Goal: Task Accomplishment & Management: Manage account settings

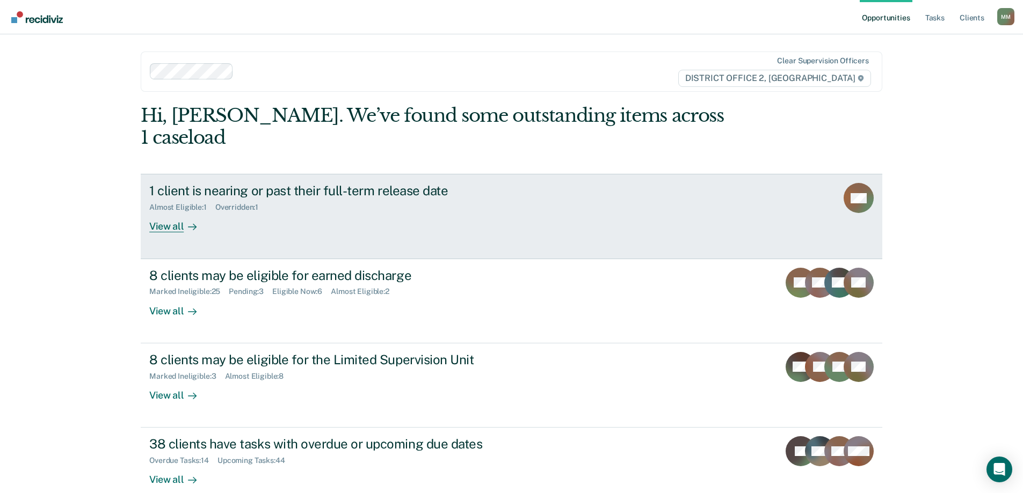
scroll to position [40, 0]
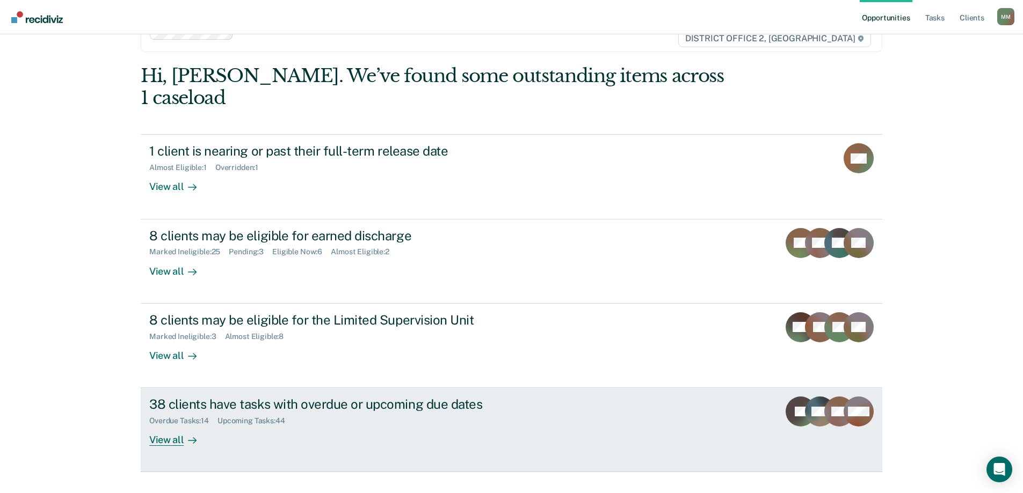
click at [303, 412] on div "Overdue Tasks : 14 Upcoming Tasks : 44" at bounding box center [337, 418] width 377 height 13
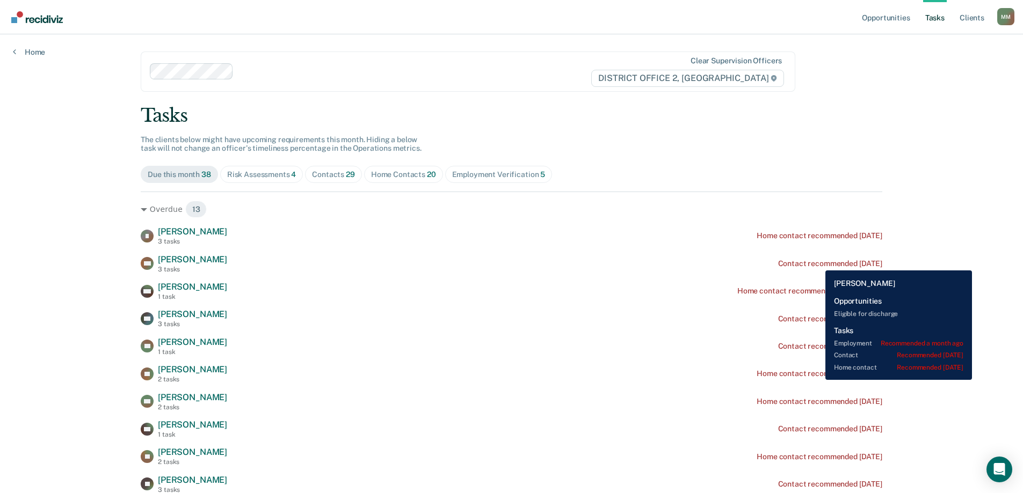
drag, startPoint x: 818, startPoint y: 263, endPoint x: 826, endPoint y: 266, distance: 8.7
click at [819, 263] on div "Contact recommended [DATE]" at bounding box center [830, 263] width 104 height 9
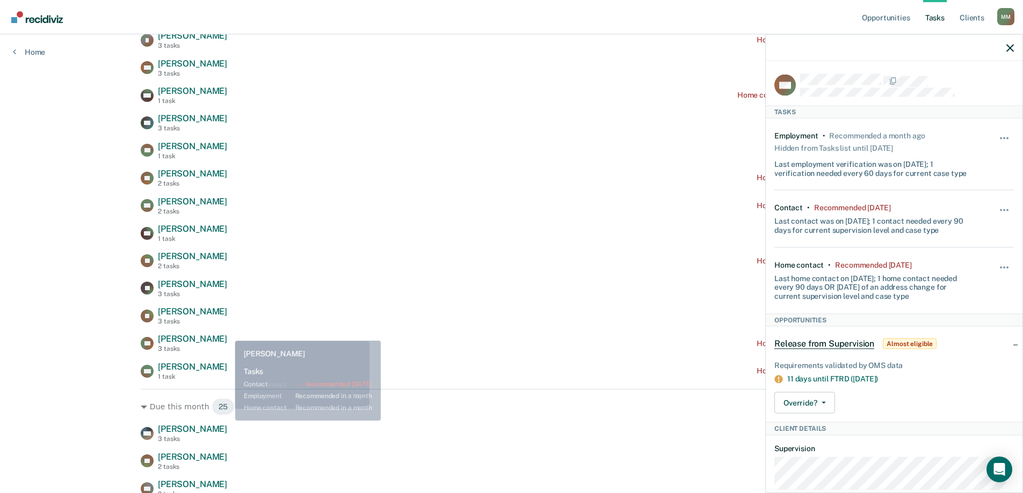
scroll to position [215, 0]
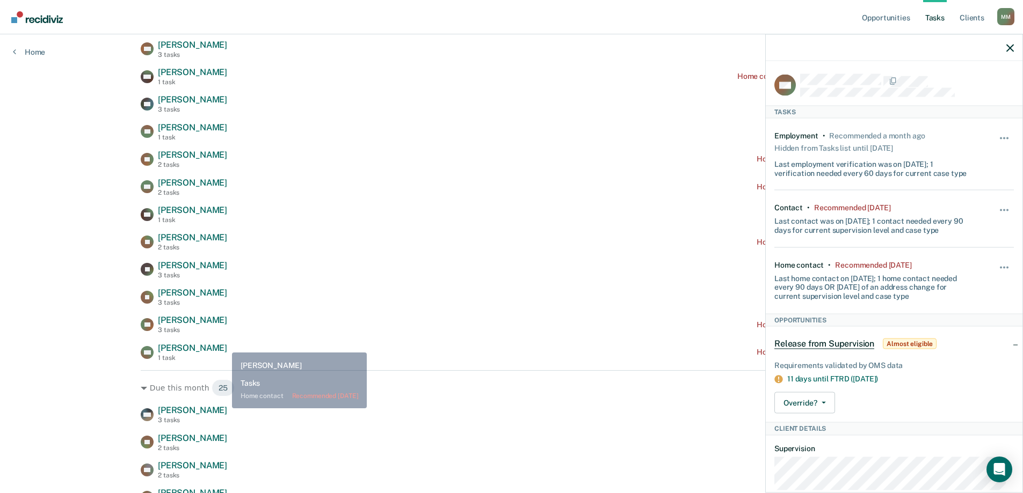
click at [213, 347] on div "MC [PERSON_NAME] 1 task Home contact recommended [DATE]" at bounding box center [512, 352] width 742 height 19
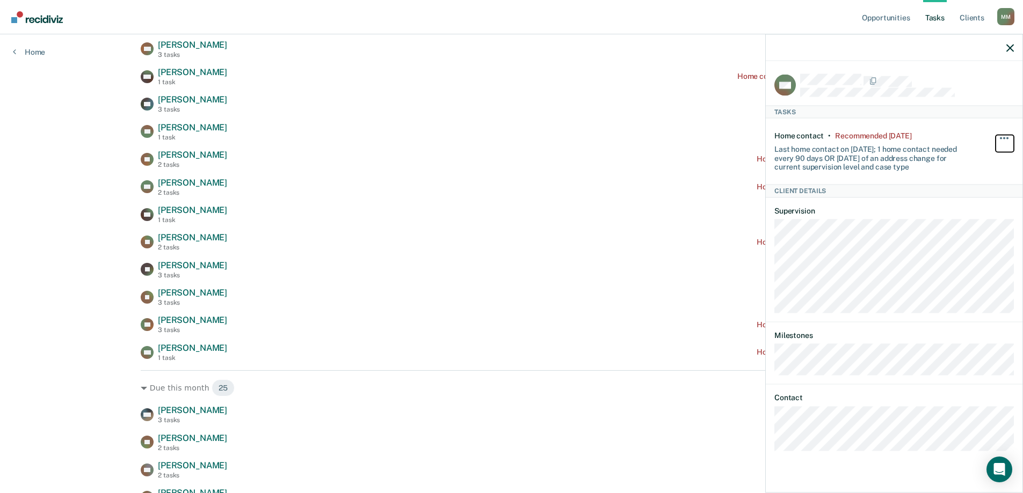
click at [1006, 135] on button "button" at bounding box center [1005, 143] width 18 height 17
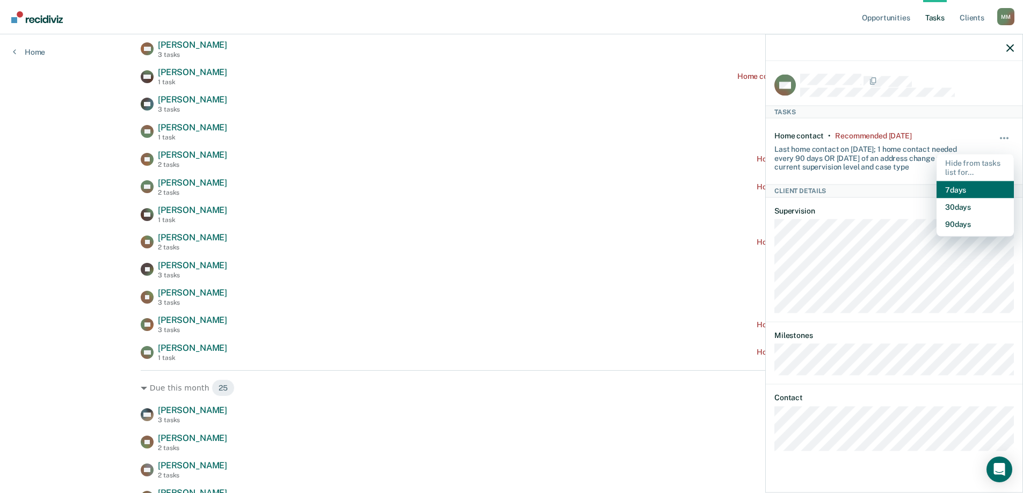
click at [977, 191] on button "7 days" at bounding box center [974, 189] width 77 height 17
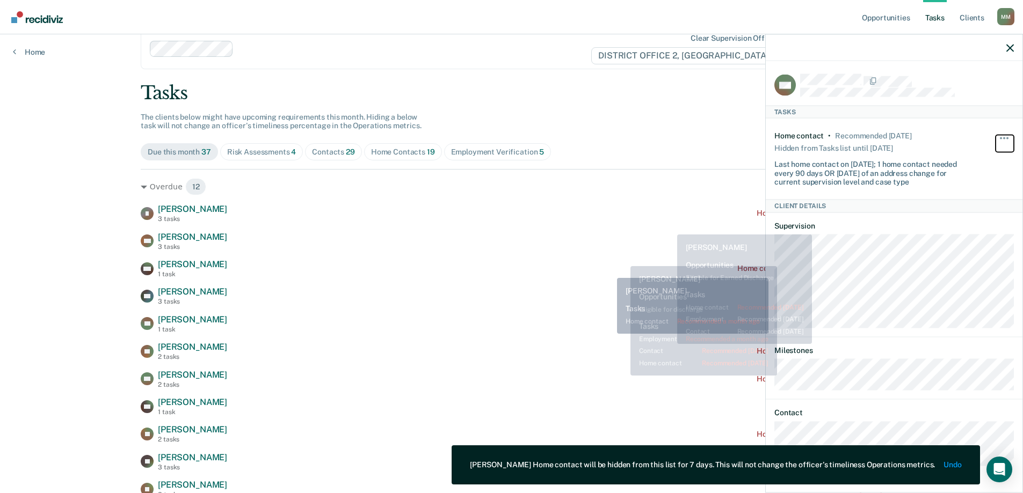
scroll to position [0, 0]
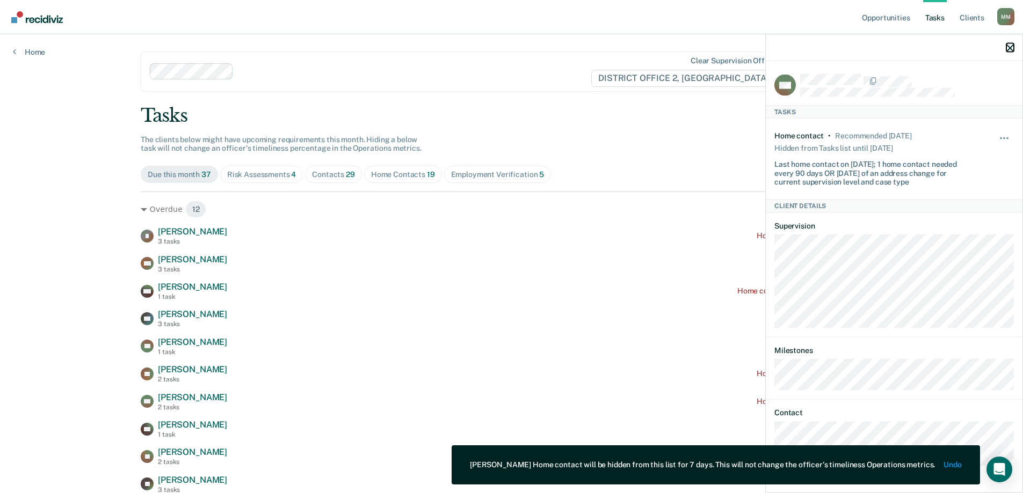
click at [1011, 45] on icon "button" at bounding box center [1010, 48] width 8 height 8
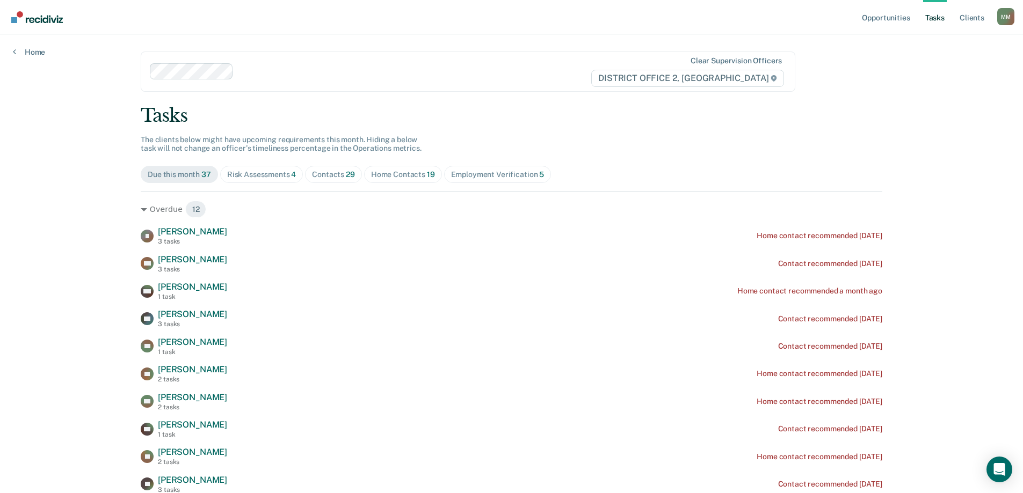
click at [394, 170] on div "Home Contacts 19" at bounding box center [403, 174] width 64 height 9
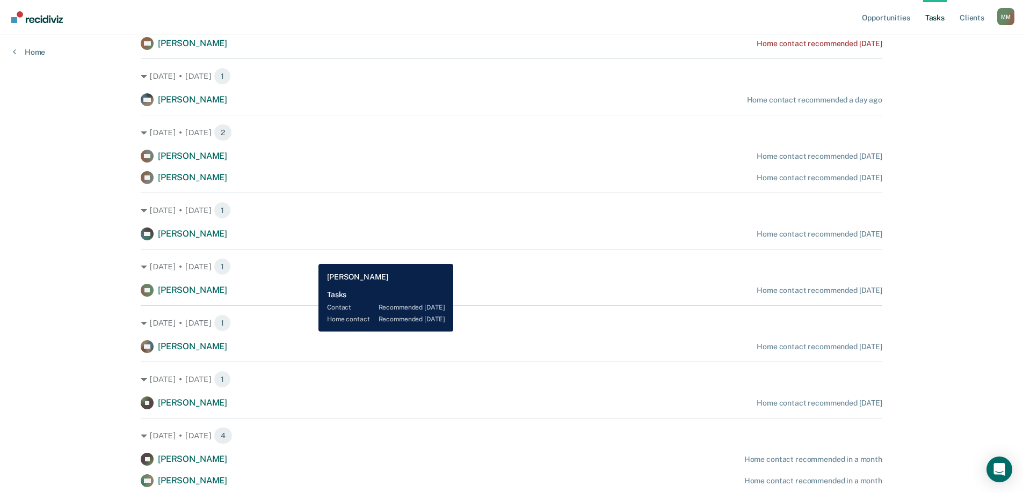
scroll to position [537, 0]
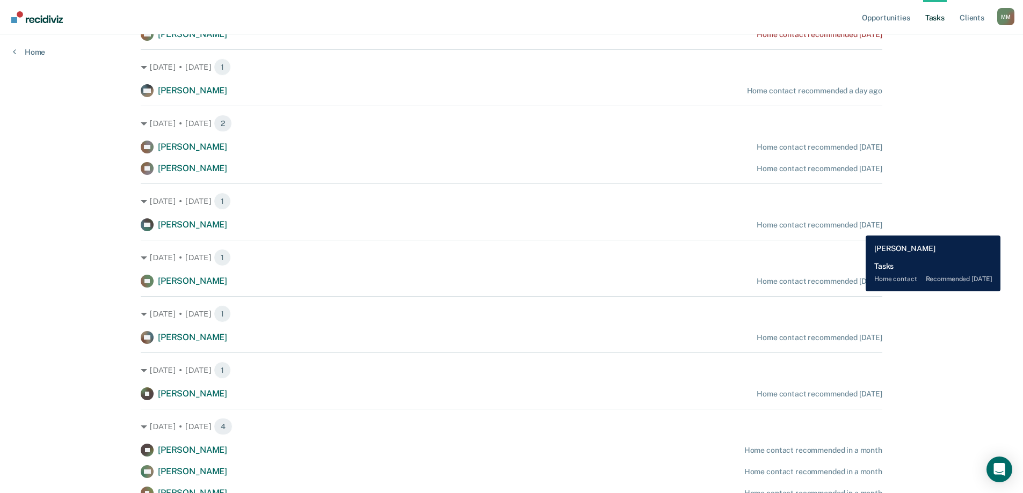
drag, startPoint x: 858, startPoint y: 228, endPoint x: 814, endPoint y: 221, distance: 44.6
click at [814, 221] on div "Home contact recommended [DATE]" at bounding box center [820, 225] width 126 height 9
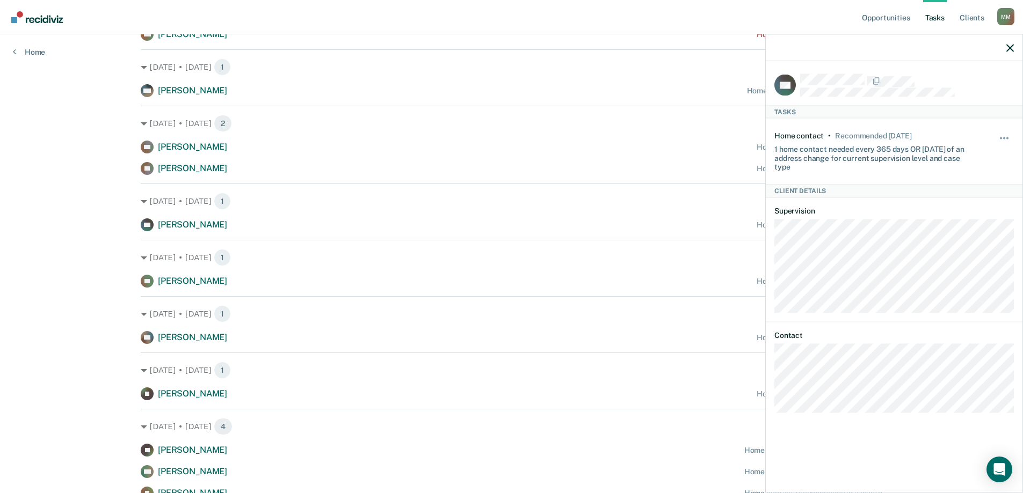
click at [999, 132] on div "Hide from tasks list for... 7 days 30 days 90 days" at bounding box center [1005, 151] width 18 height 40
click at [1004, 137] on span "button" at bounding box center [1004, 138] width 2 height 2
click at [977, 188] on button "7 days" at bounding box center [974, 189] width 77 height 17
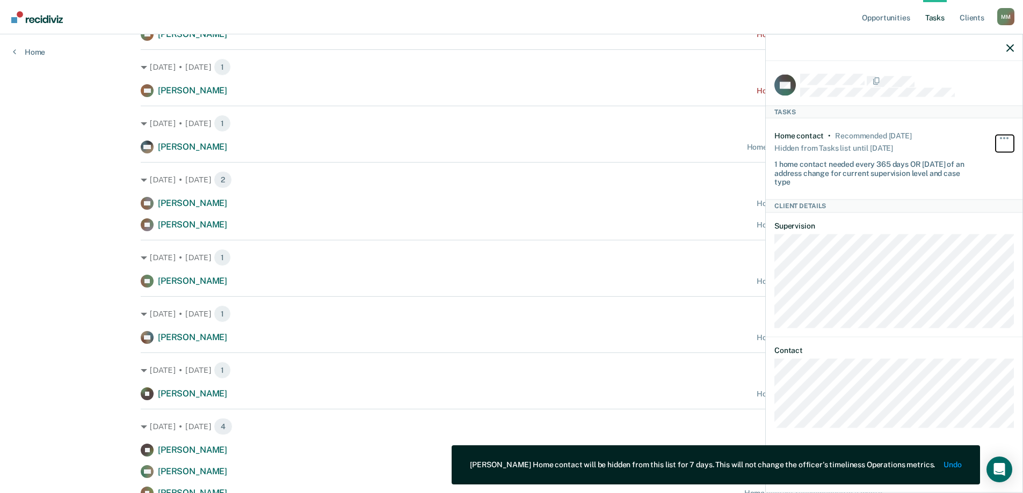
scroll to position [483, 0]
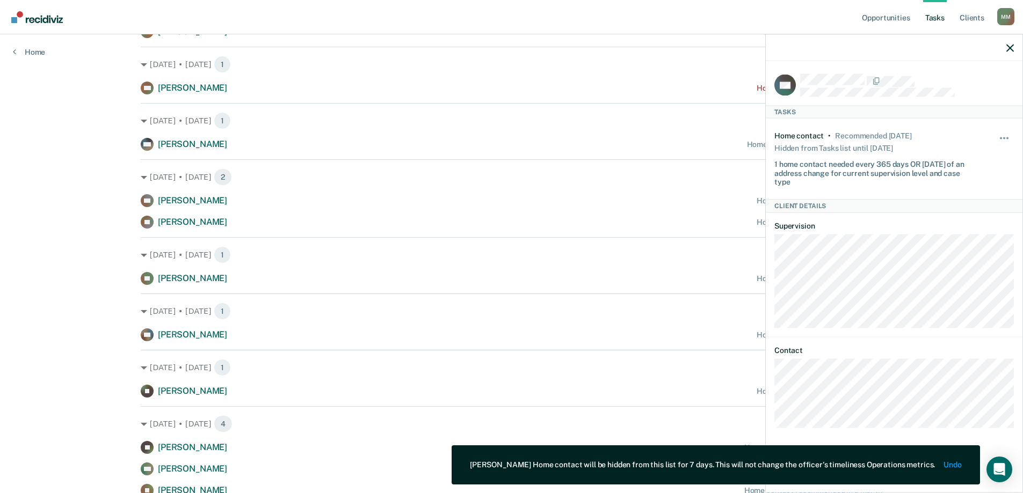
click at [630, 237] on hr at bounding box center [512, 237] width 742 height 1
click at [1005, 44] on div at bounding box center [894, 47] width 257 height 27
click at [1014, 52] on div at bounding box center [894, 47] width 257 height 27
click at [1011, 49] on icon "button" at bounding box center [1010, 48] width 8 height 8
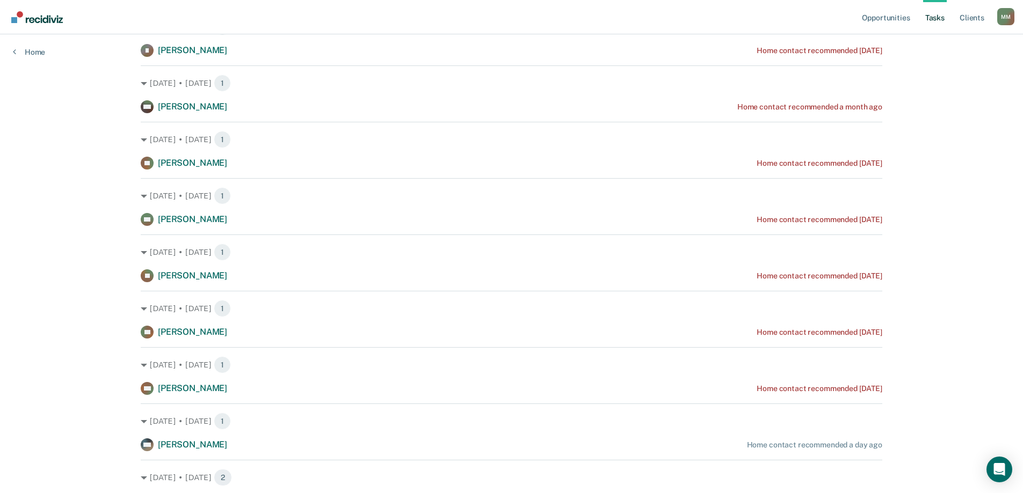
scroll to position [215, 0]
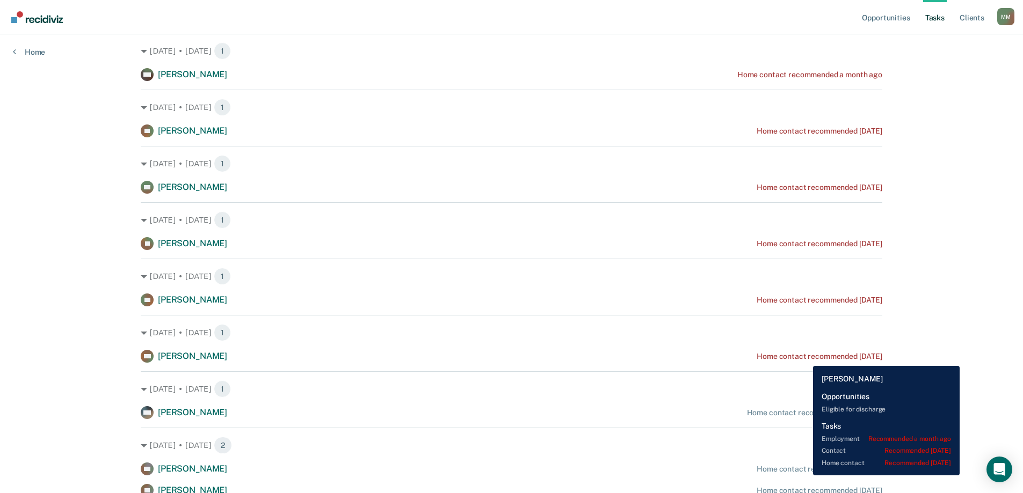
click at [805, 358] on div "Home contact recommended [DATE]" at bounding box center [820, 356] width 126 height 9
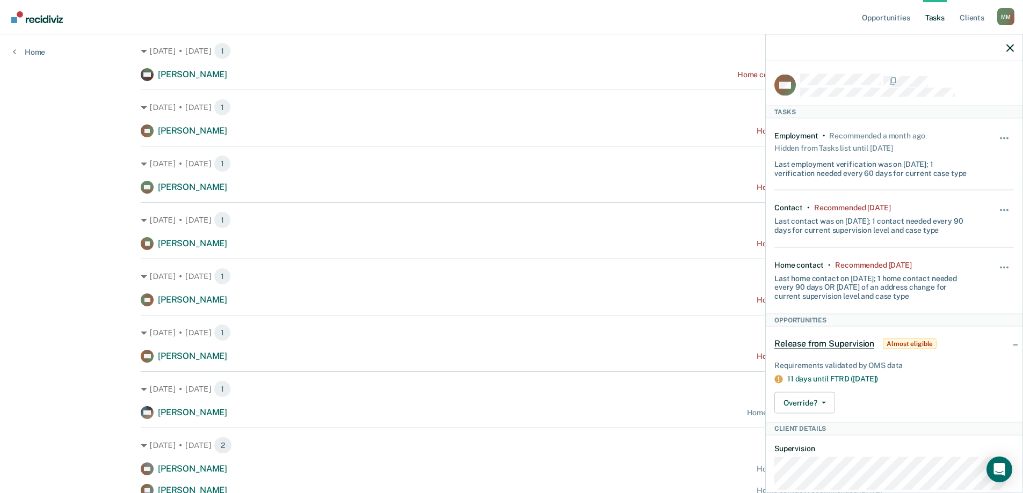
drag, startPoint x: 994, startPoint y: 264, endPoint x: 970, endPoint y: 270, distance: 24.8
click at [970, 270] on div "Home contact • Recommended [DATE] Last home contact on [DATE]; 1 home contact n…" at bounding box center [893, 281] width 239 height 66
click at [999, 269] on button "button" at bounding box center [1005, 272] width 18 height 17
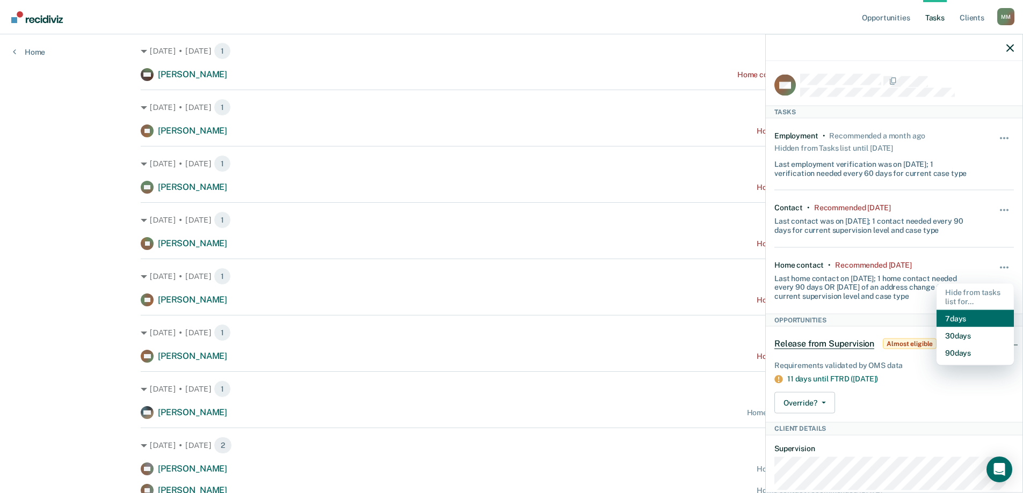
click at [964, 325] on button "7 days" at bounding box center [974, 318] width 77 height 17
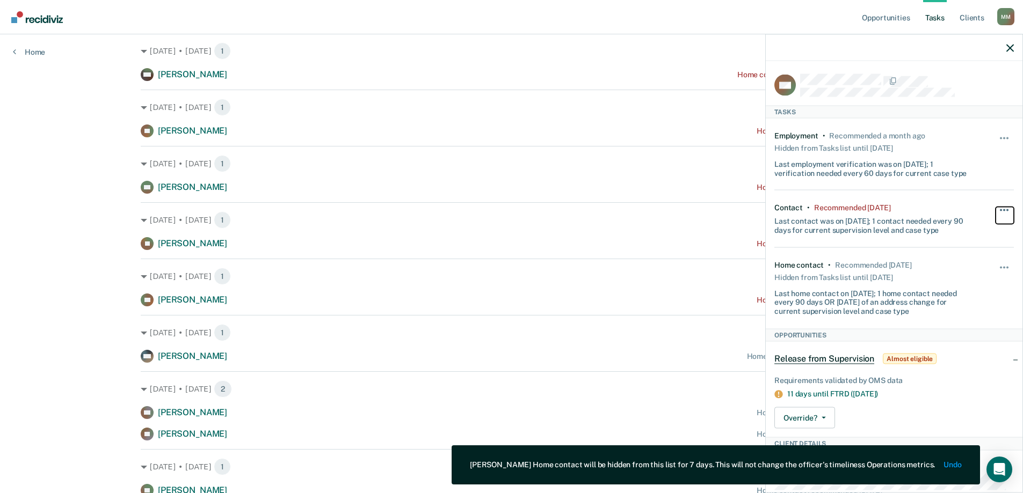
click at [1001, 208] on button "button" at bounding box center [1005, 215] width 18 height 17
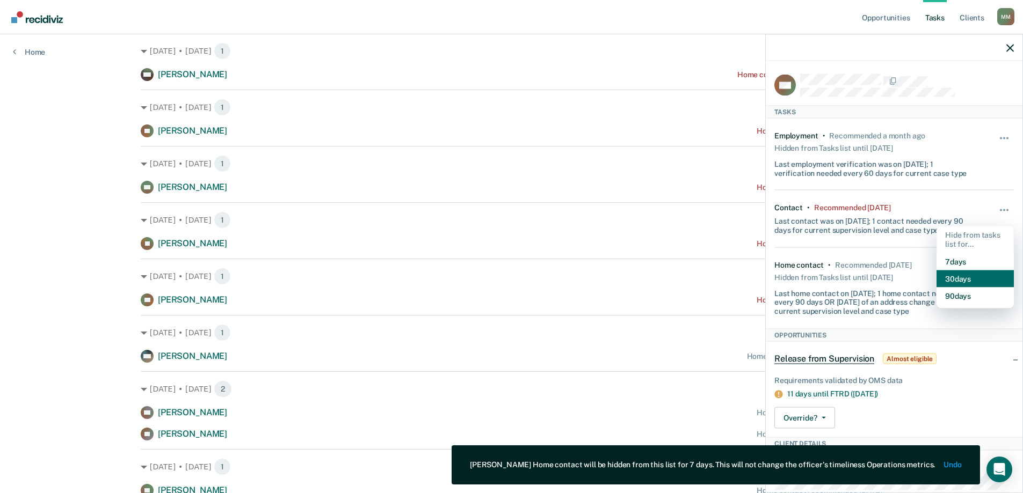
click at [977, 270] on button "30 days" at bounding box center [974, 278] width 77 height 17
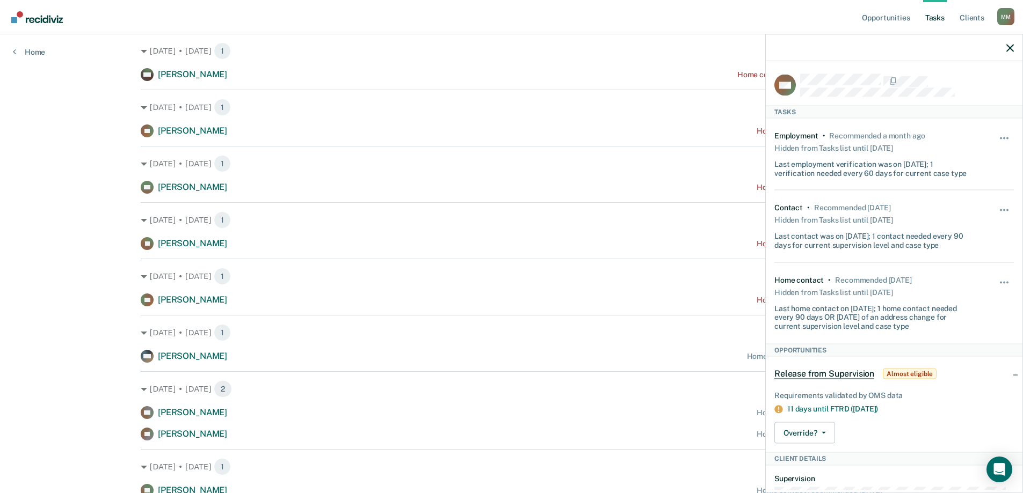
click at [526, 252] on div "[DATE] • [DATE] 1 [PERSON_NAME] [PERSON_NAME] Home contact recommended [DATE] […" at bounding box center [512, 382] width 742 height 810
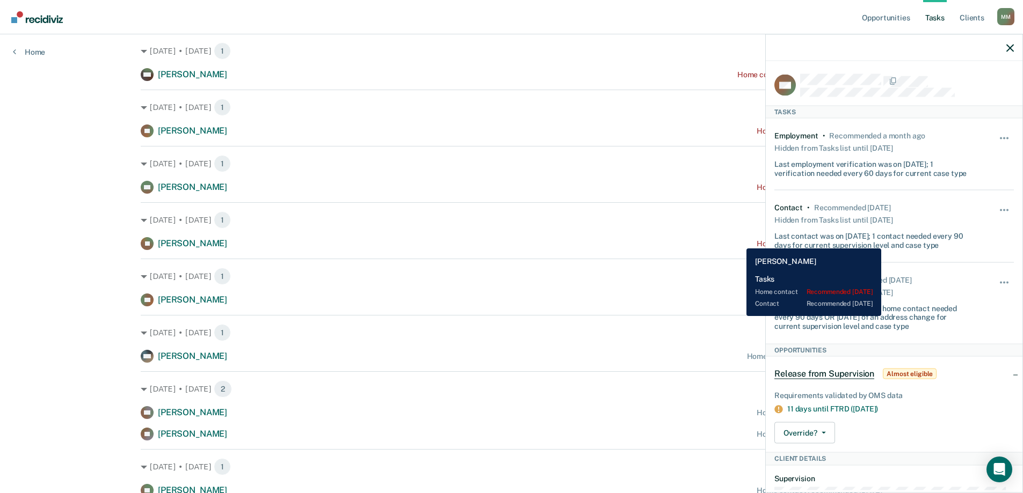
drag, startPoint x: 752, startPoint y: 249, endPoint x: 738, endPoint y: 241, distance: 15.9
click at [738, 241] on div "[PERSON_NAME] Home contact recommended [DATE]" at bounding box center [512, 243] width 742 height 13
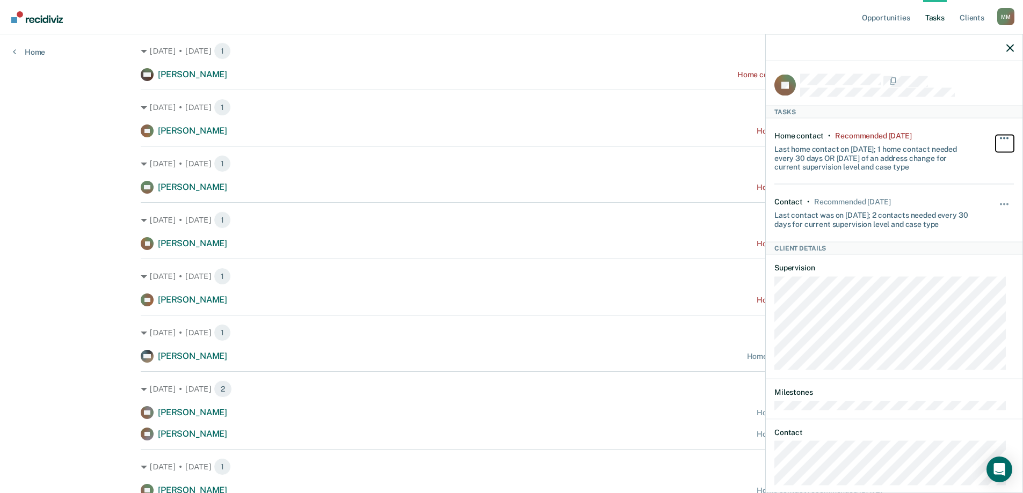
click at [1000, 137] on span "button" at bounding box center [1001, 138] width 2 height 2
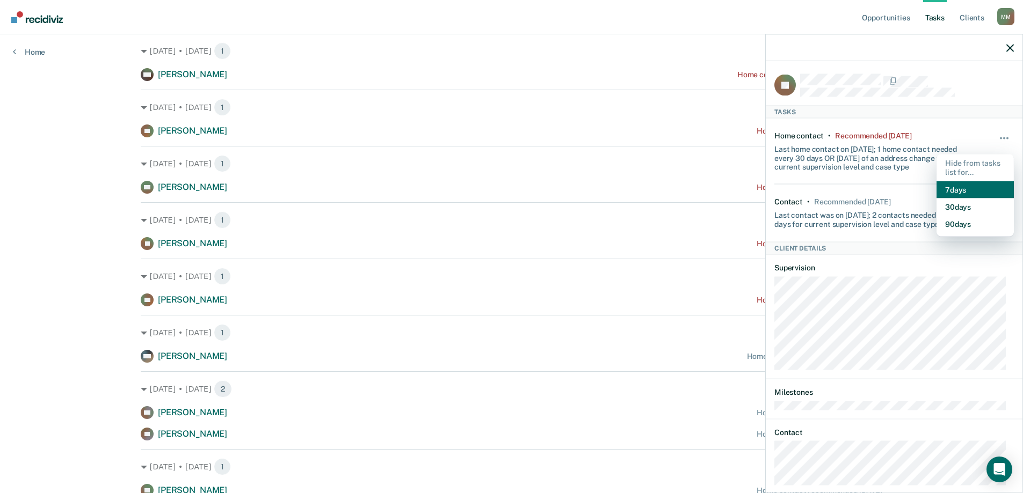
click at [958, 192] on button "7 days" at bounding box center [974, 189] width 77 height 17
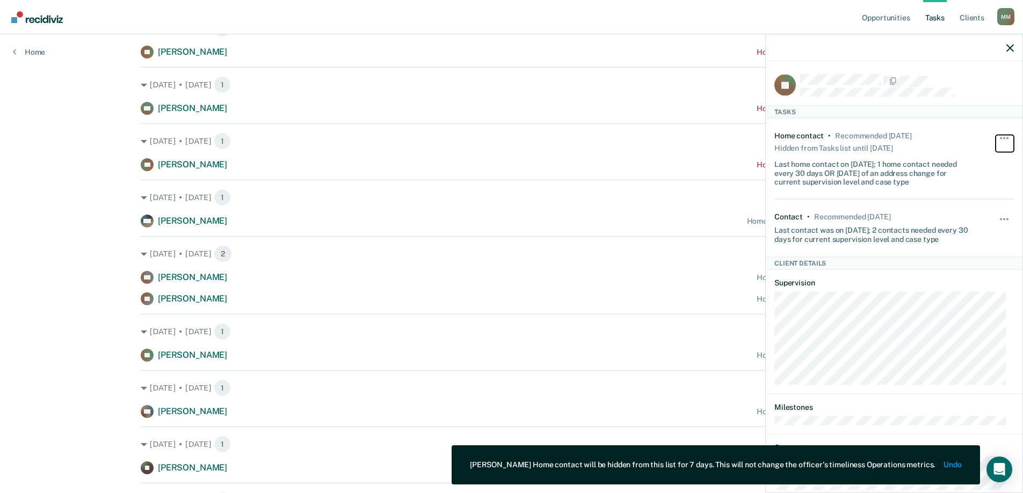
scroll to position [322, 0]
